Goal: Browse casually

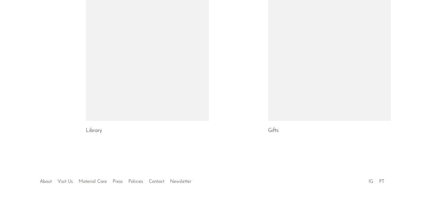
scroll to position [345, 0]
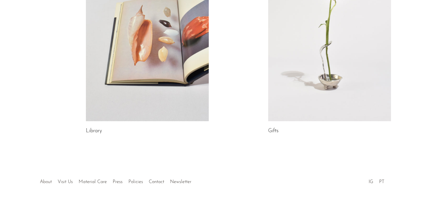
click at [46, 183] on link "About" at bounding box center [46, 182] width 12 height 5
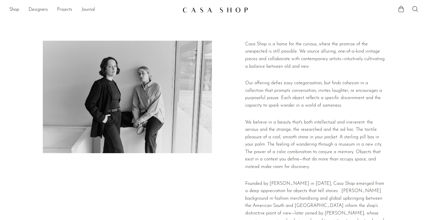
click at [70, 10] on link "Projects" at bounding box center [64, 10] width 15 height 8
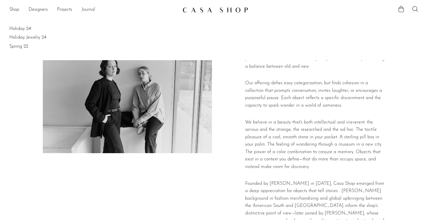
click at [88, 12] on link "Journal" at bounding box center [88, 10] width 14 height 8
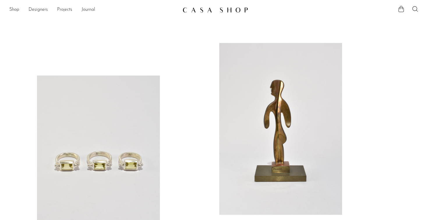
scroll to position [58, 0]
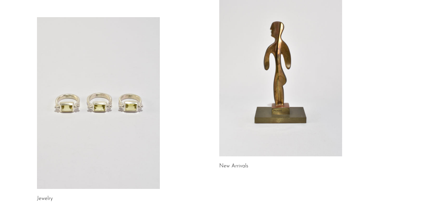
click at [120, 107] on link at bounding box center [98, 103] width 123 height 172
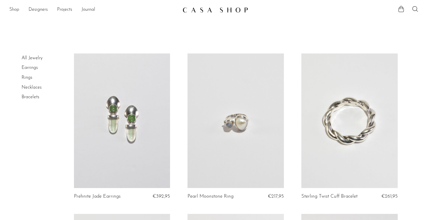
click at [13, 10] on link "Shop" at bounding box center [14, 10] width 10 height 8
